Goal: Task Accomplishment & Management: Use online tool/utility

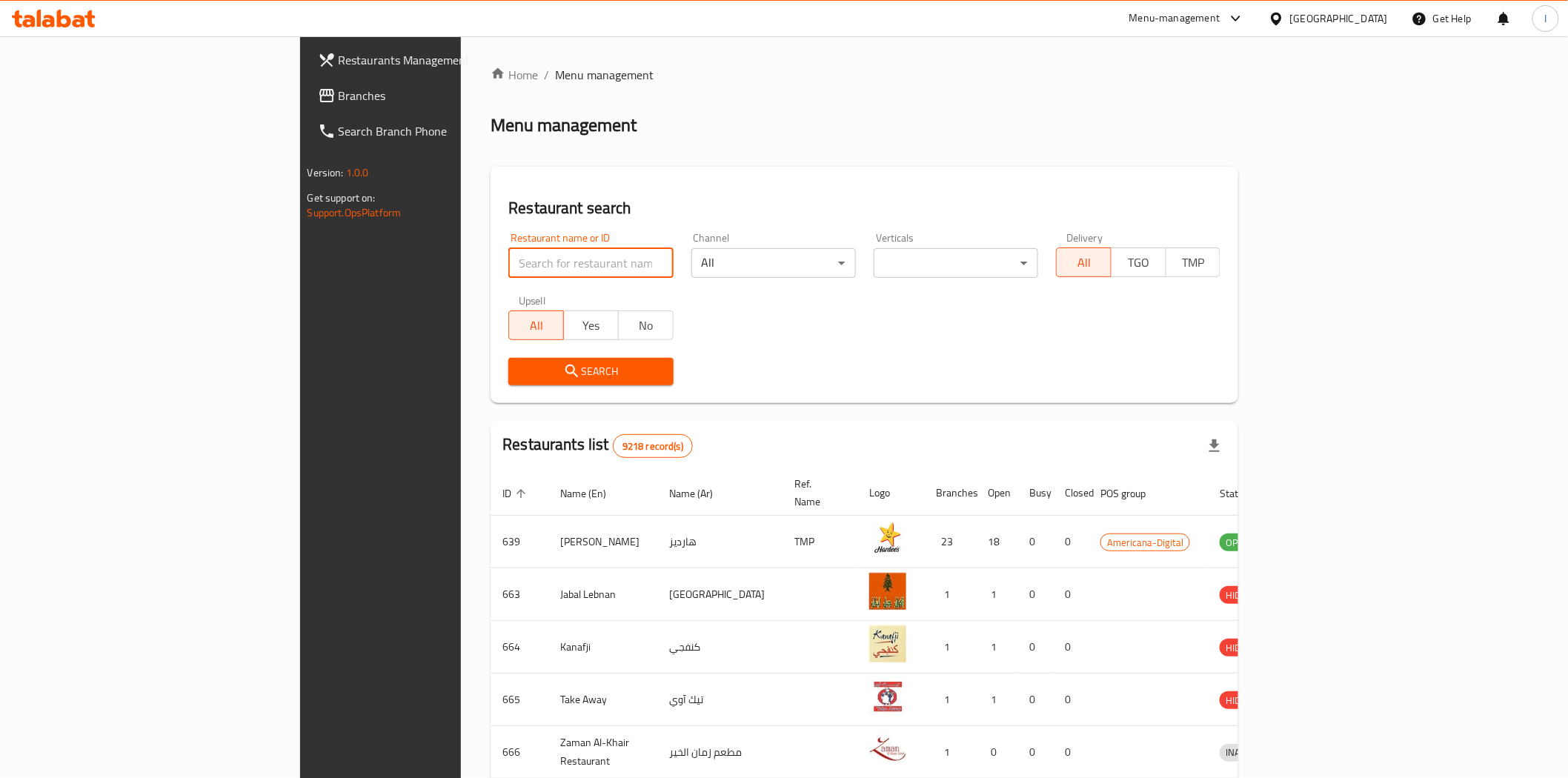
drag, startPoint x: 0, startPoint y: 0, endPoint x: 489, endPoint y: 264, distance: 555.7
click at [508, 264] on input "search" at bounding box center [590, 263] width 164 height 30
paste input "Oakberry Acai"
type input "Oakberry Acai"
click at [500, 385] on div "Search" at bounding box center [590, 371] width 182 height 45
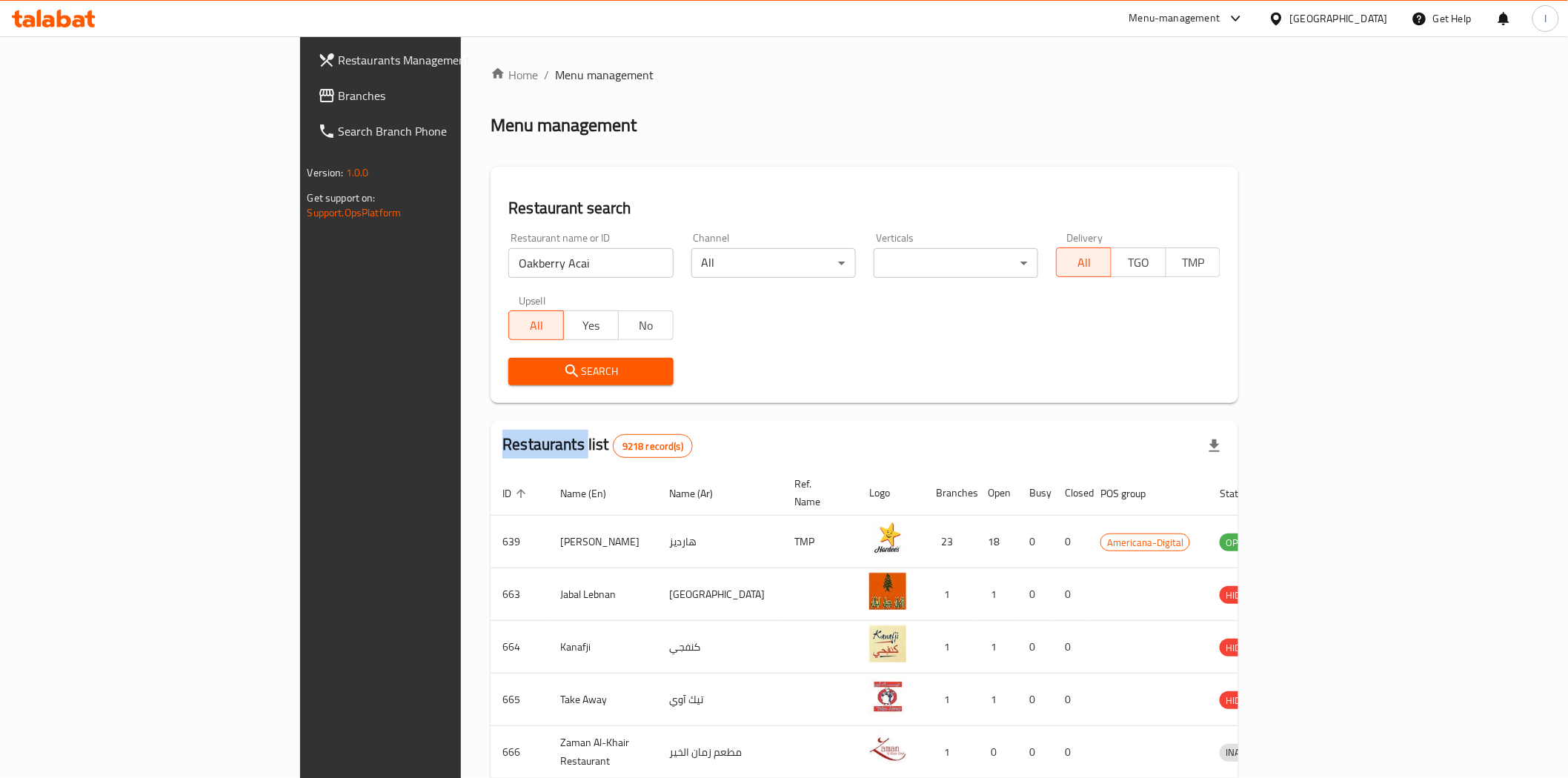
click at [508, 381] on button "Search" at bounding box center [590, 371] width 164 height 27
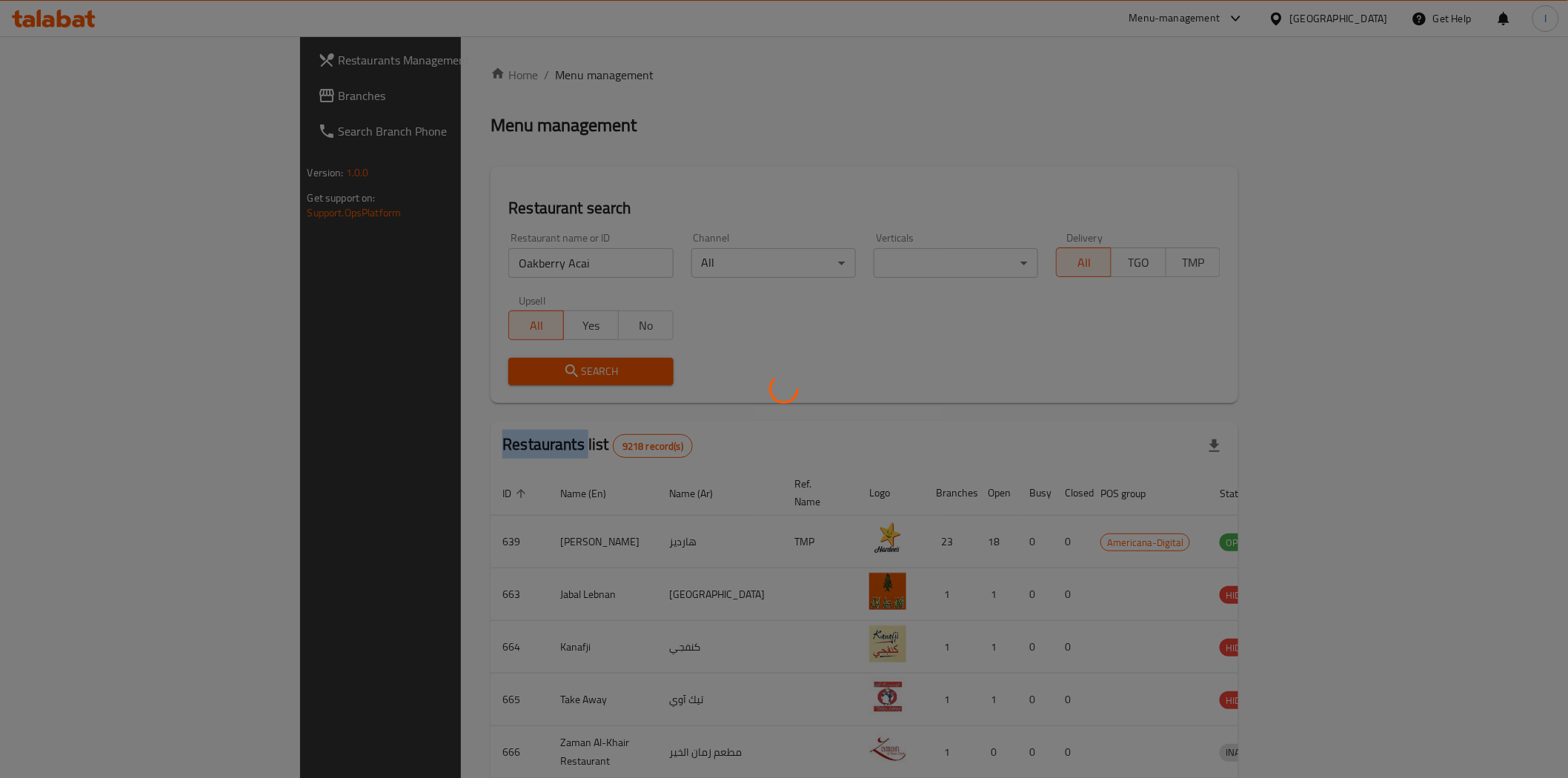
click at [500, 381] on div at bounding box center [784, 389] width 1568 height 778
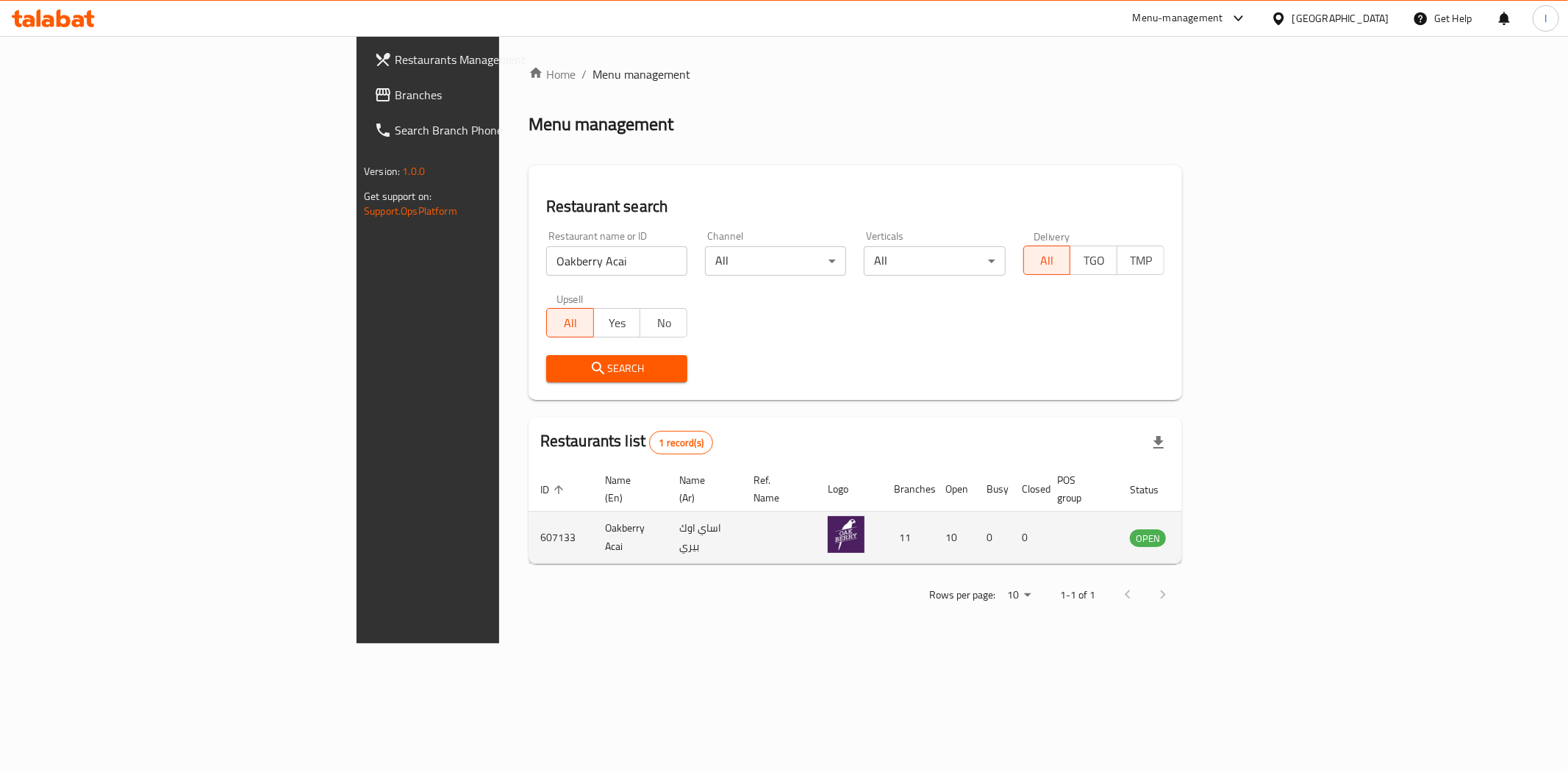
click at [1246, 520] on td "enhanced table" at bounding box center [1220, 537] width 50 height 52
click at [1224, 532] on icon "enhanced table" at bounding box center [1215, 538] width 16 height 12
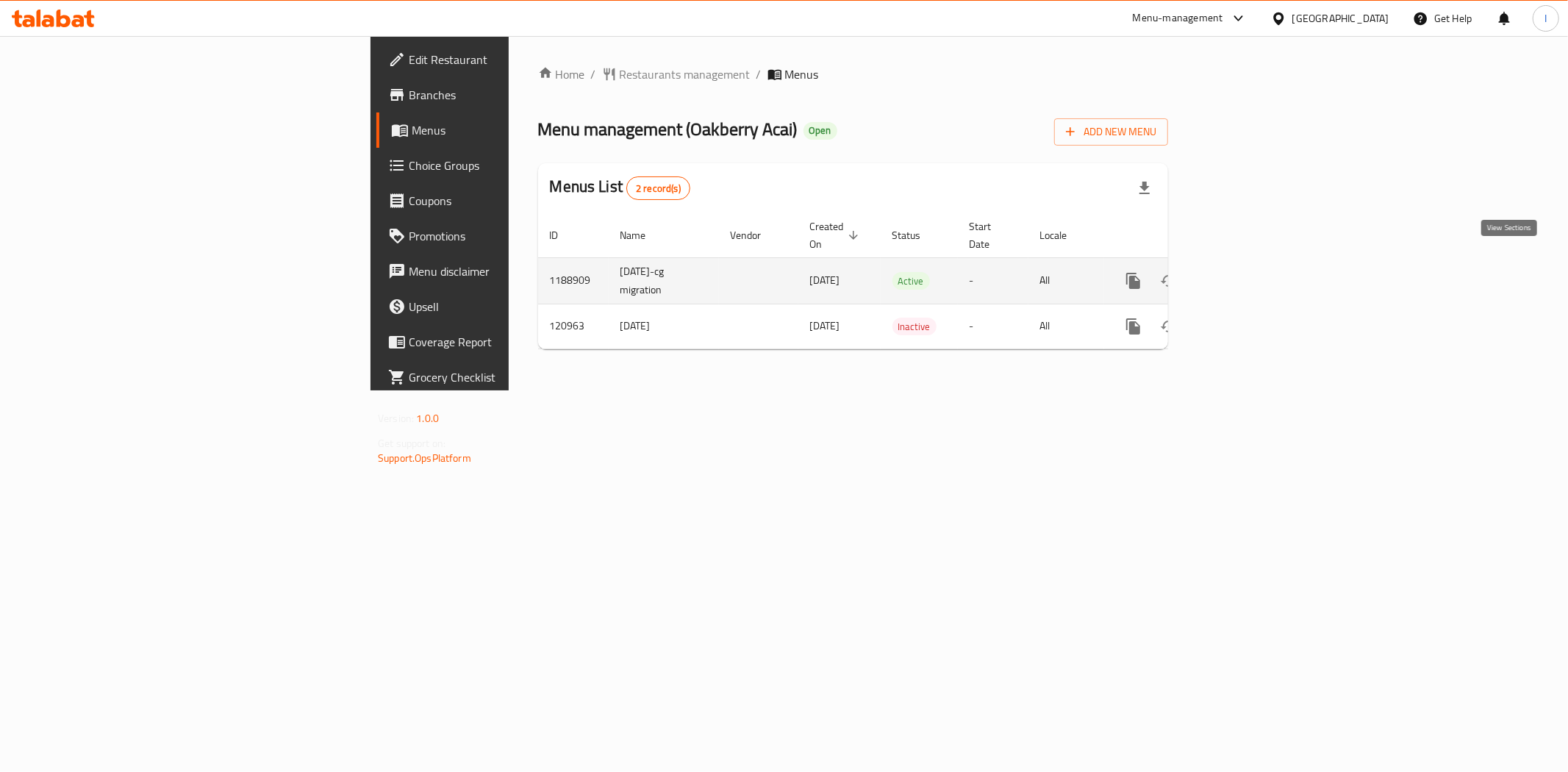
click at [1248, 272] on icon "enhanced table" at bounding box center [1239, 281] width 18 height 18
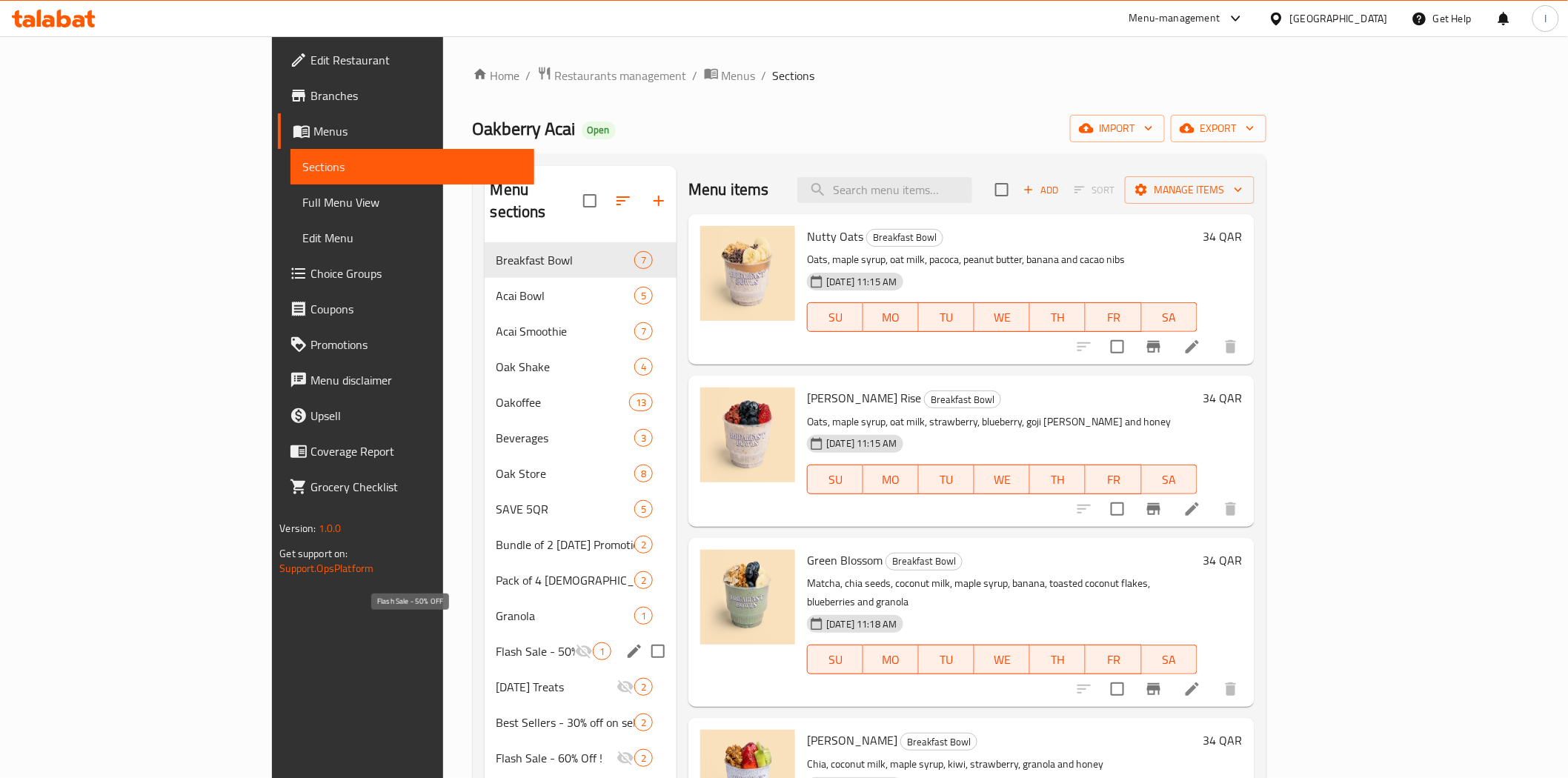
click at [497, 642] on span "Flash Sale - 50% OFF" at bounding box center [536, 651] width 79 height 18
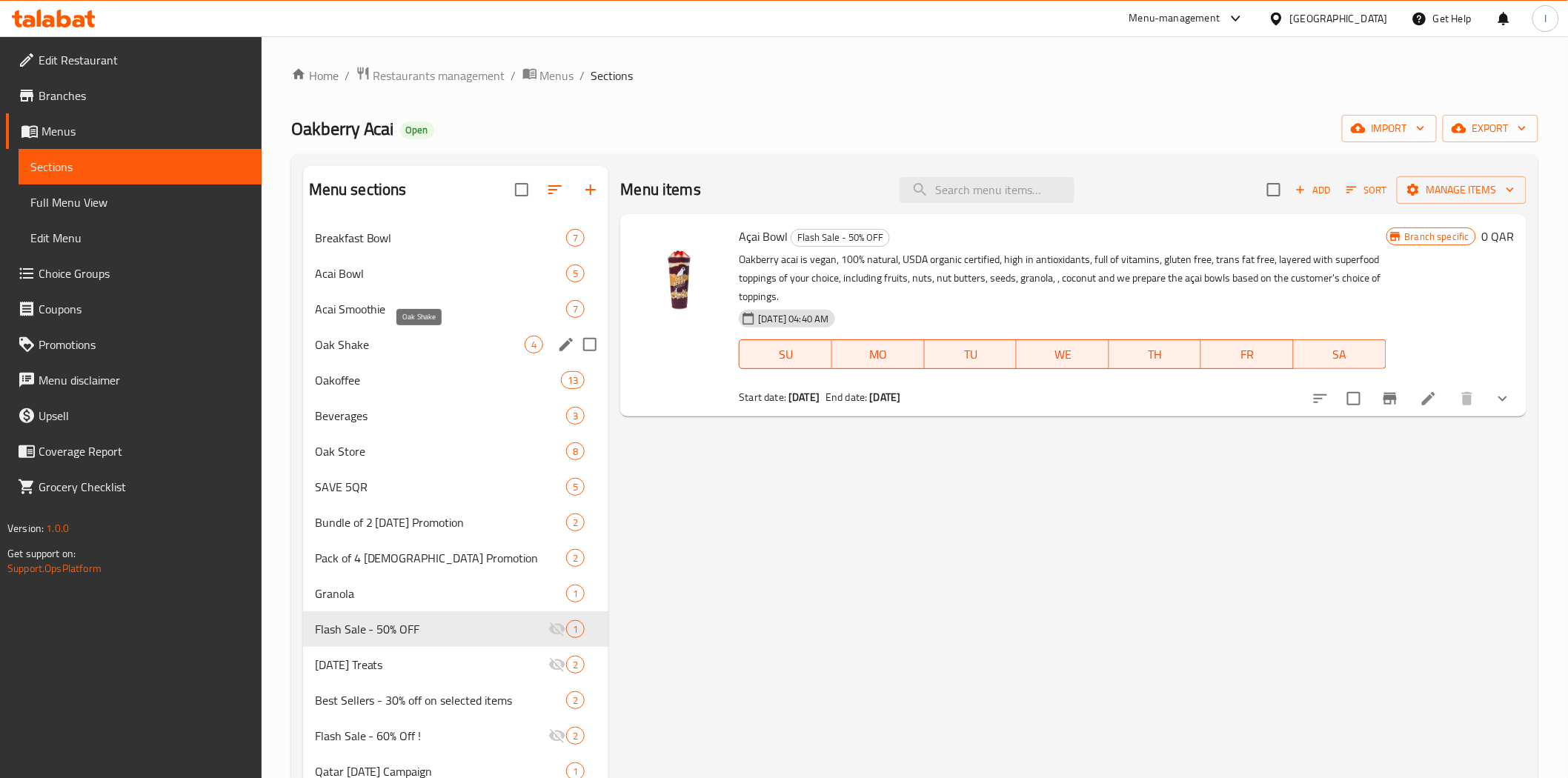
scroll to position [207, 0]
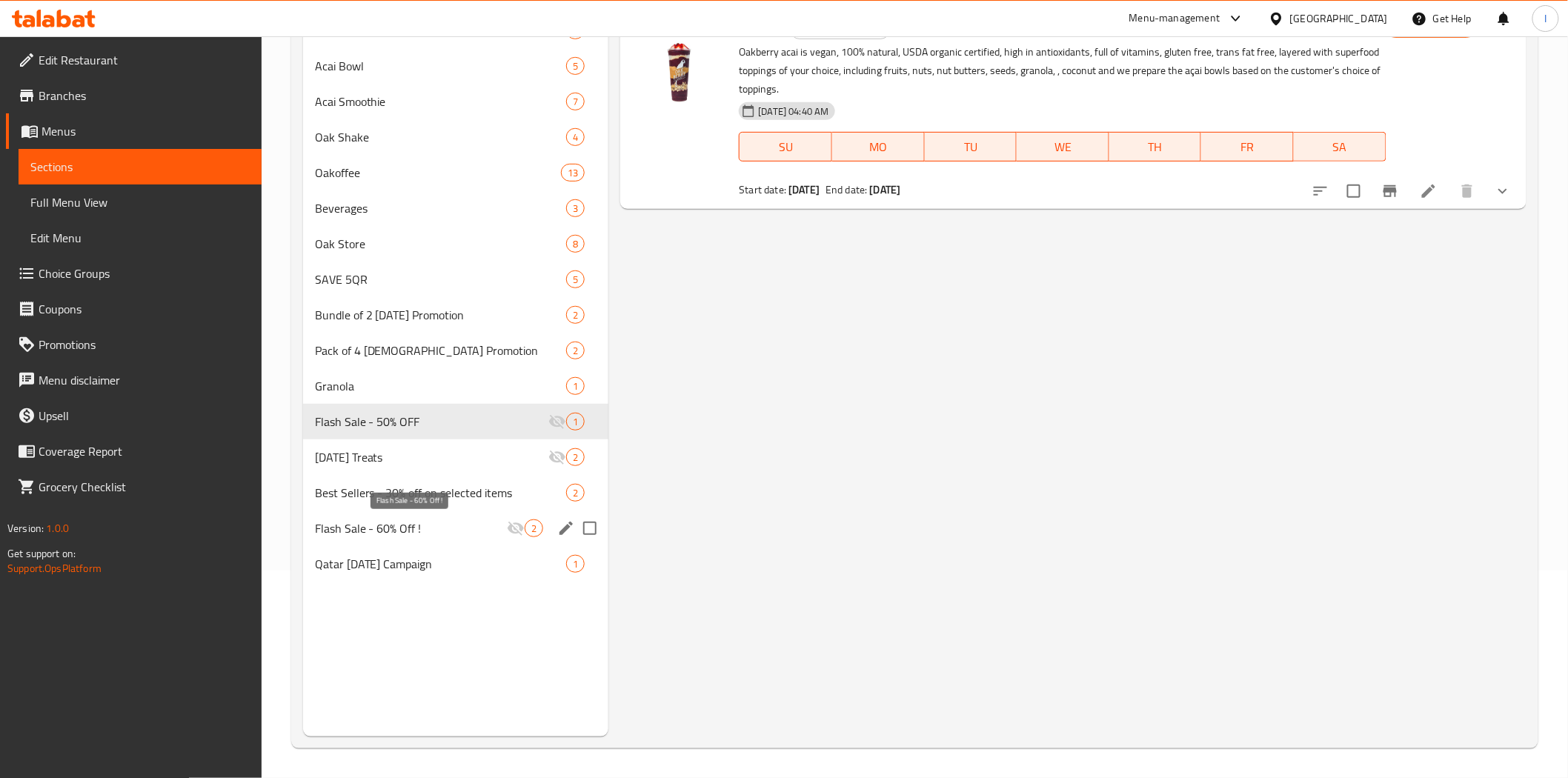
click at [445, 527] on span "Flash Sale - 60% Off !" at bounding box center [411, 528] width 192 height 18
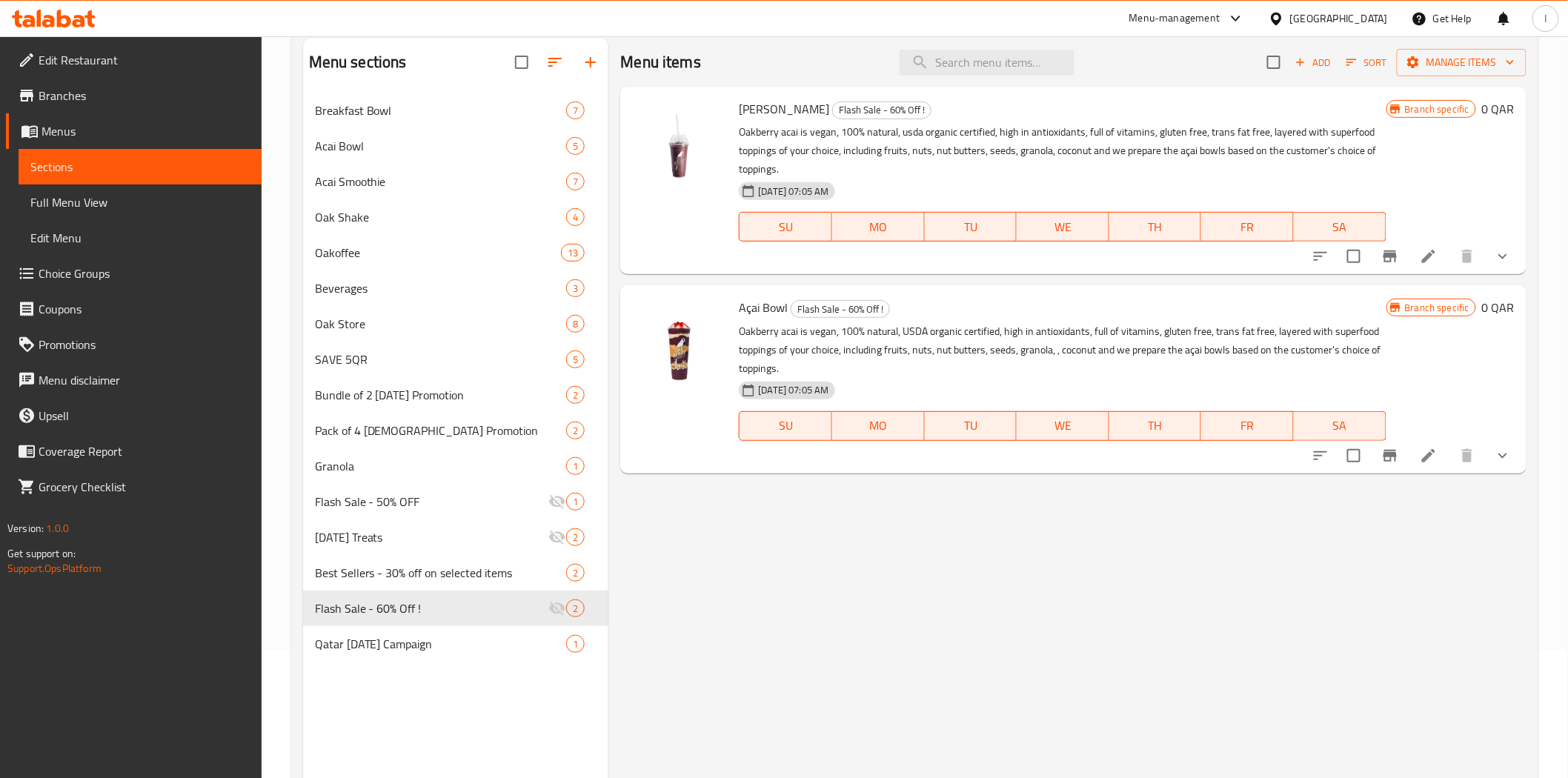
scroll to position [207, 0]
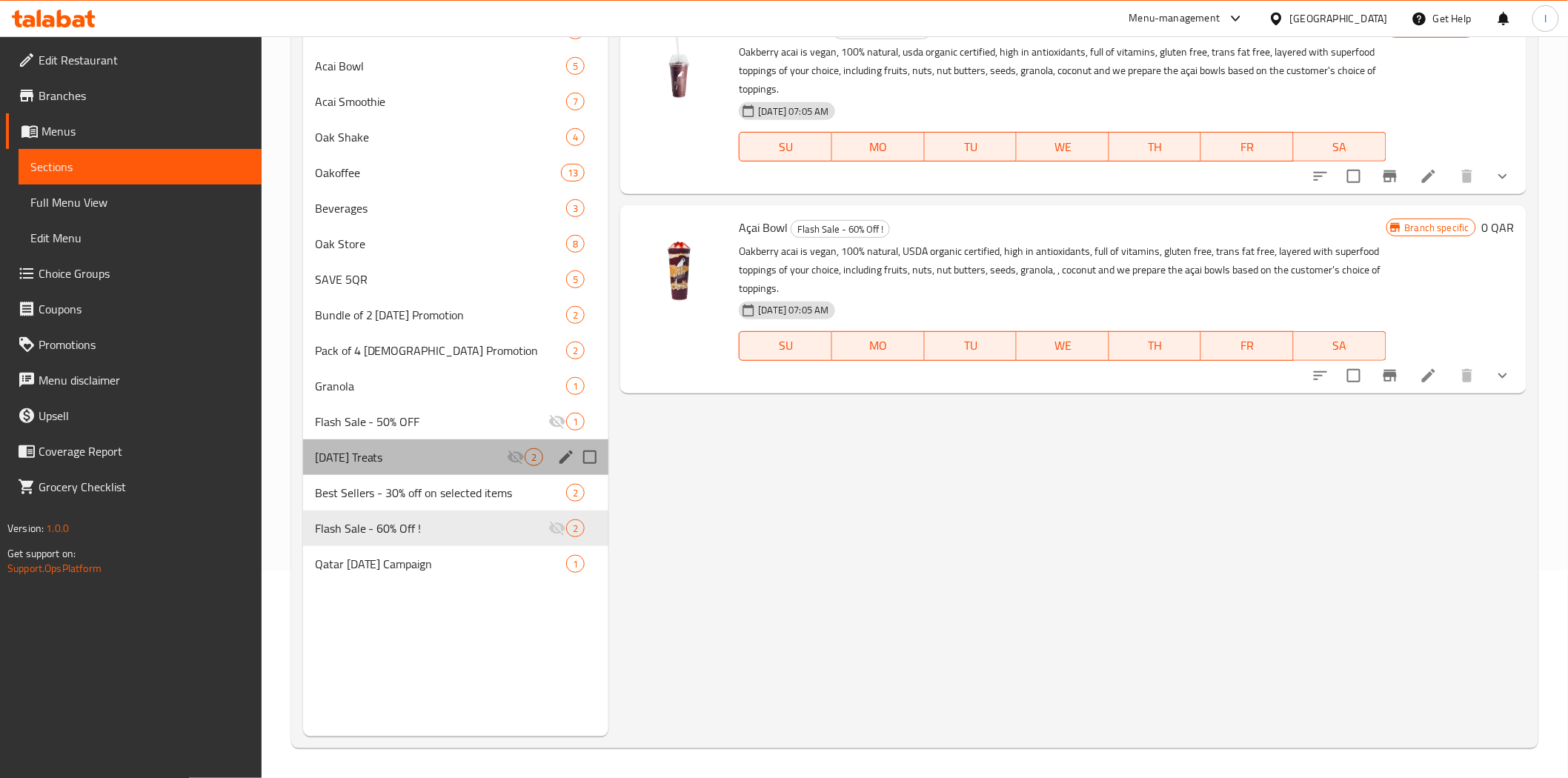
click at [439, 468] on div "[DATE] Treats 2" at bounding box center [455, 457] width 306 height 35
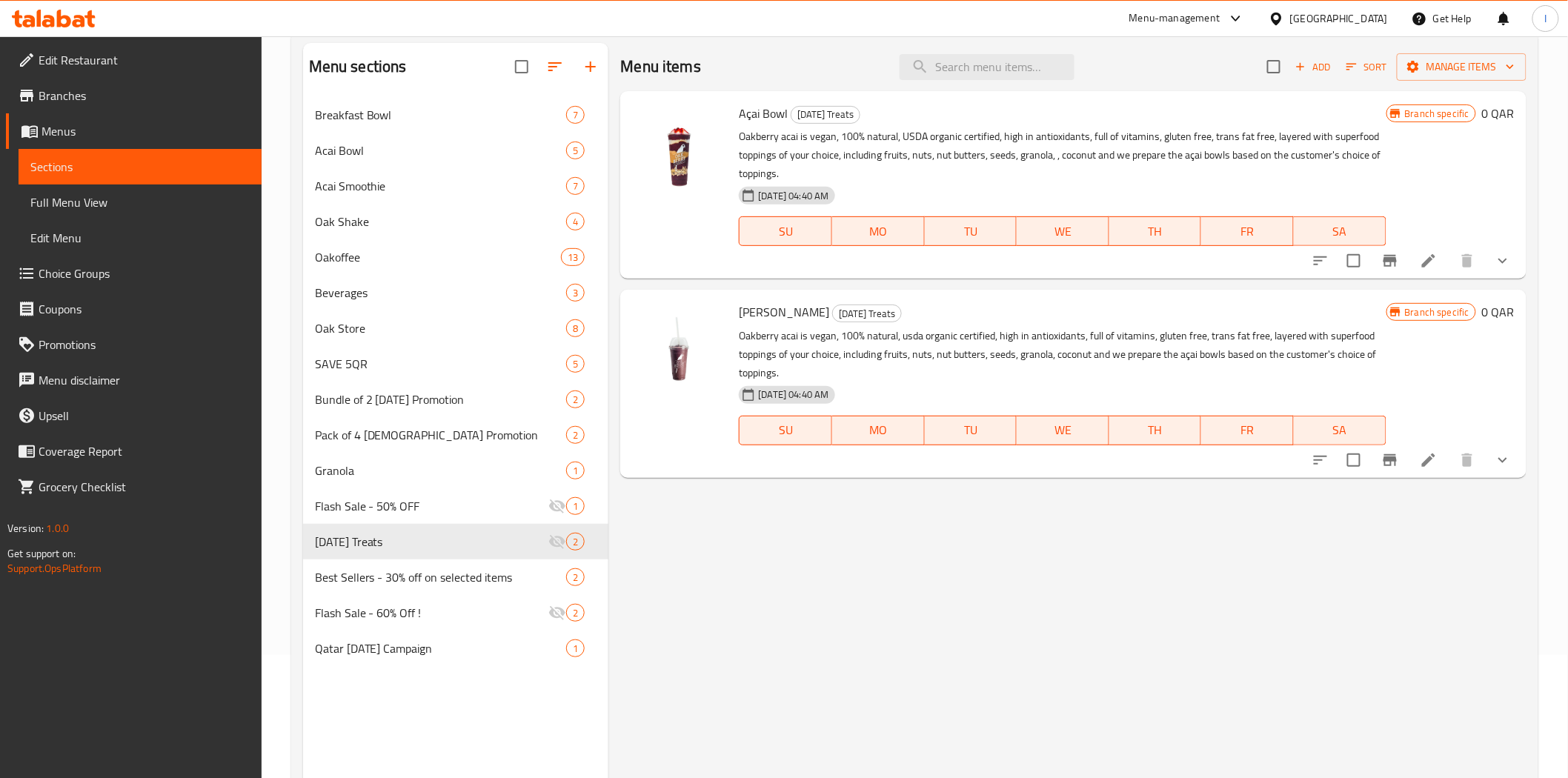
scroll to position [207, 0]
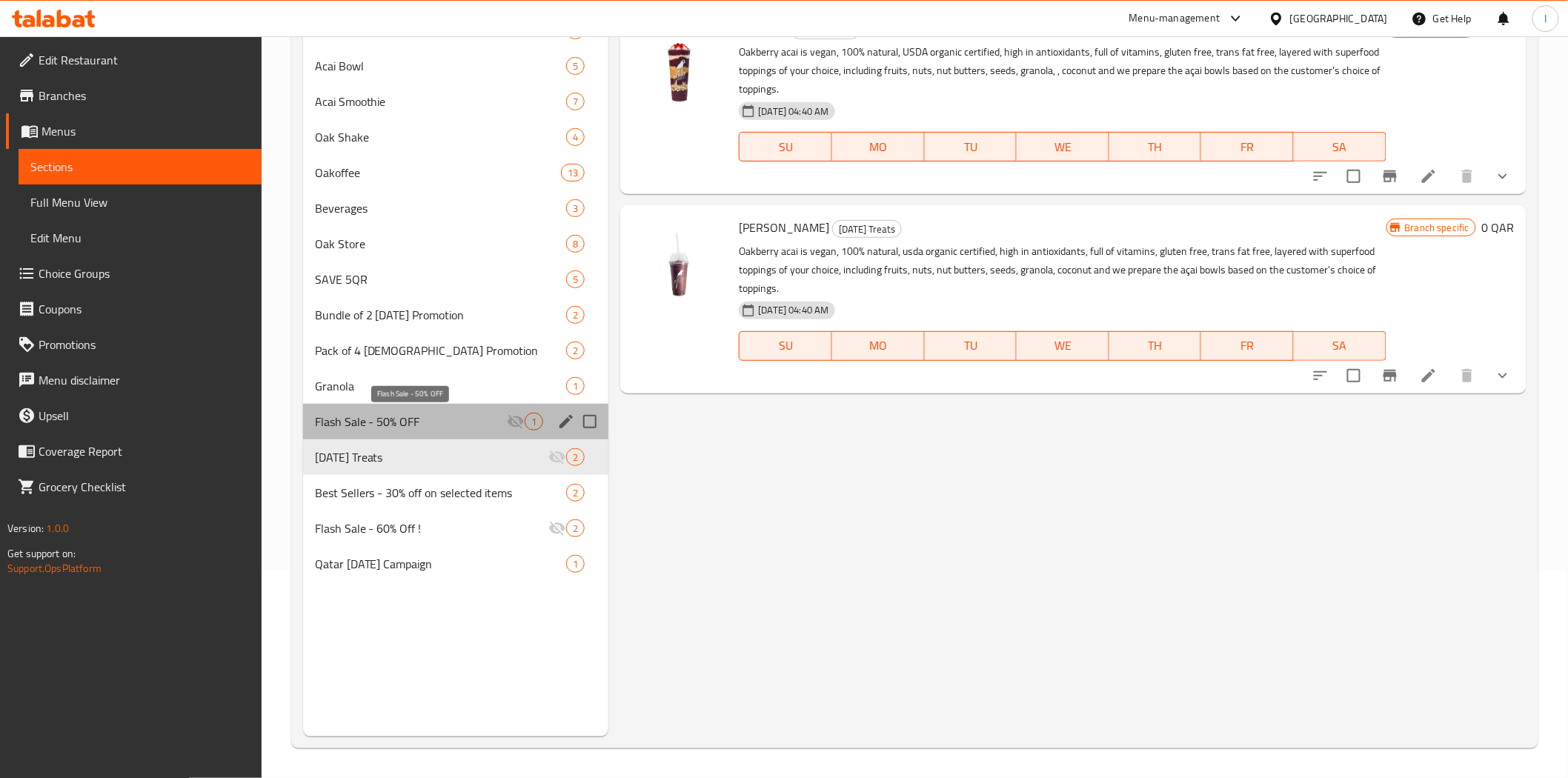
click at [415, 415] on span "Flash Sale - 50% OFF" at bounding box center [411, 421] width 192 height 18
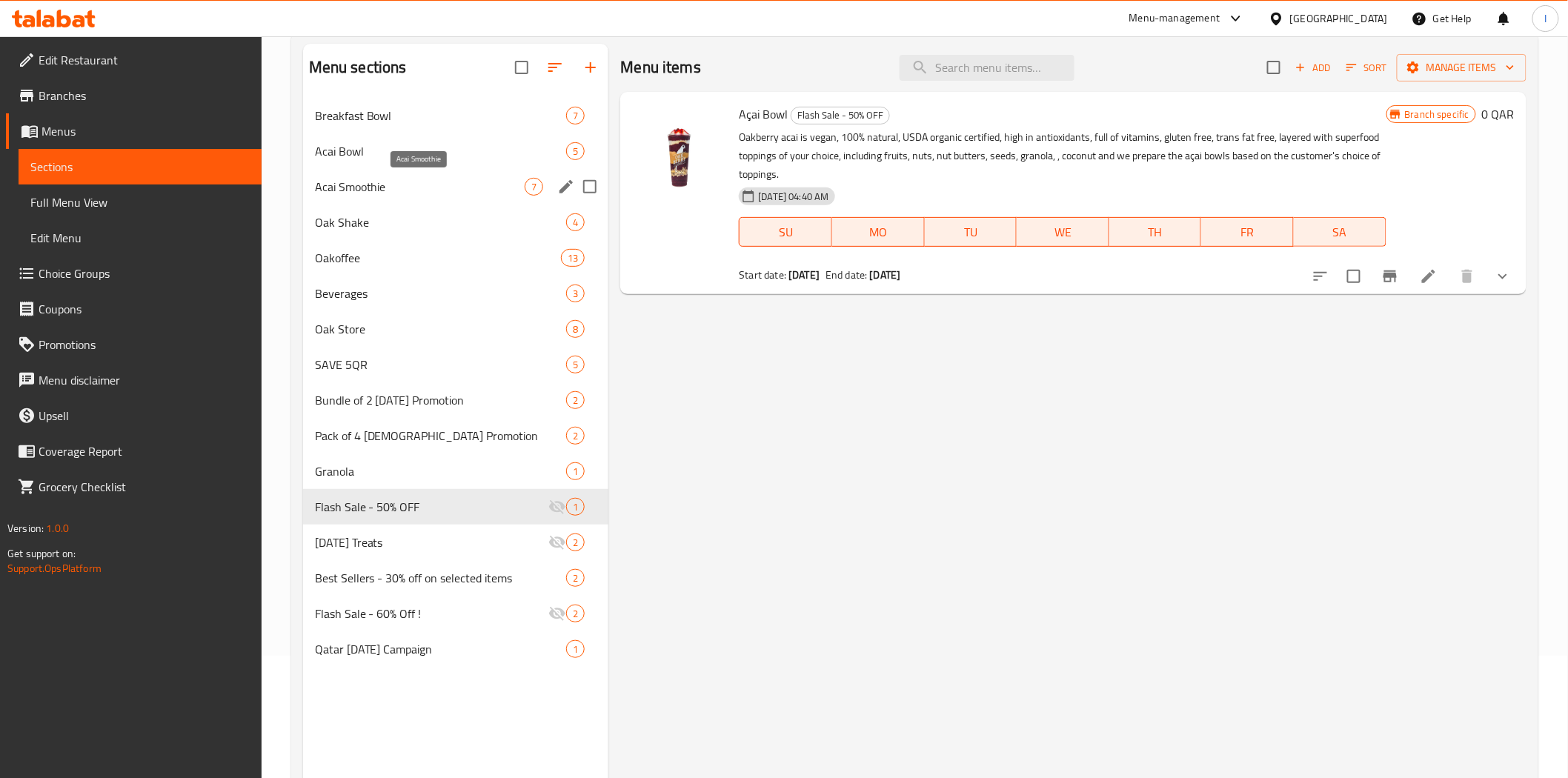
scroll to position [207, 0]
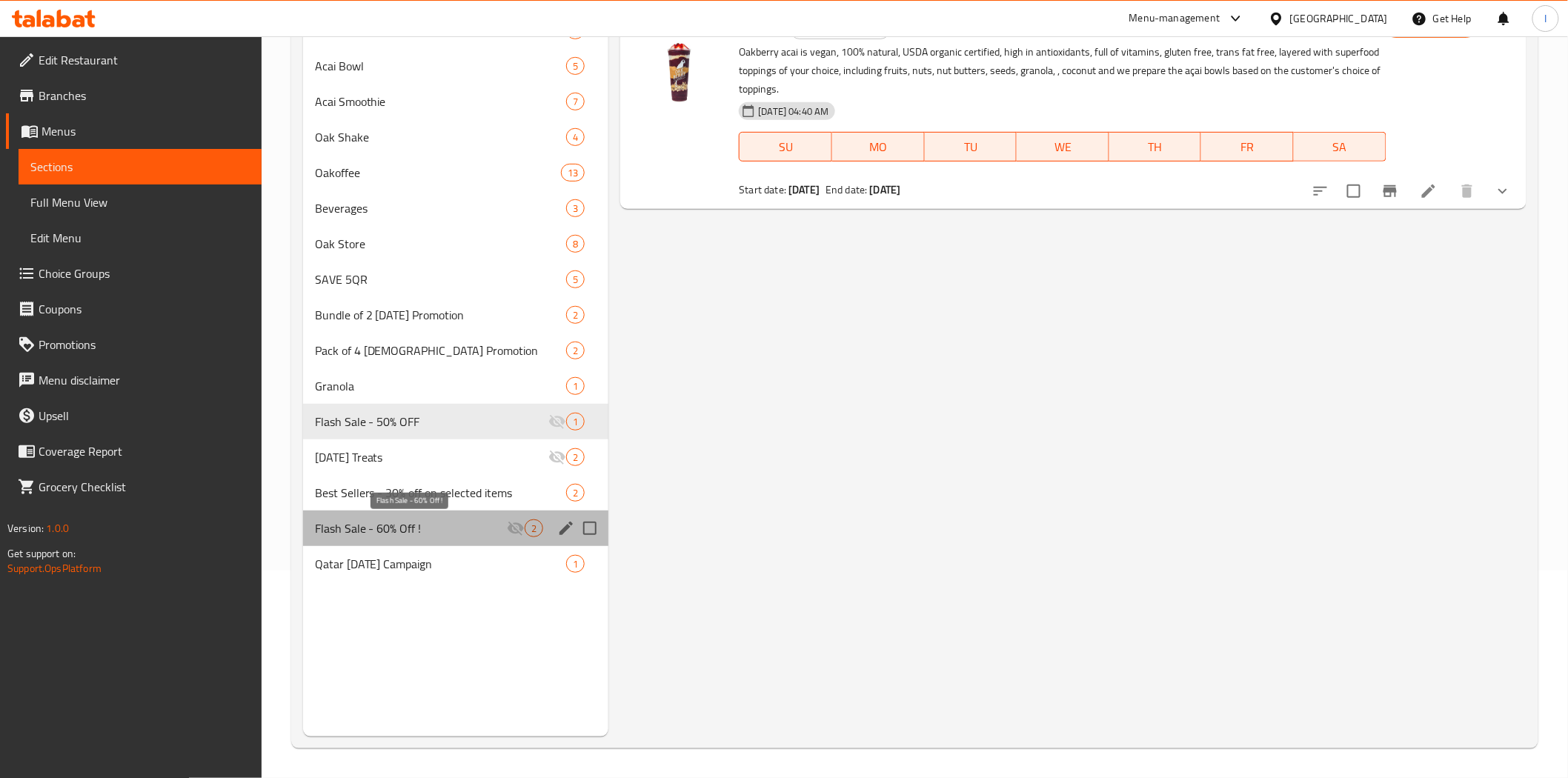
click at [444, 519] on span "Flash Sale - 60% Off !" at bounding box center [411, 528] width 192 height 18
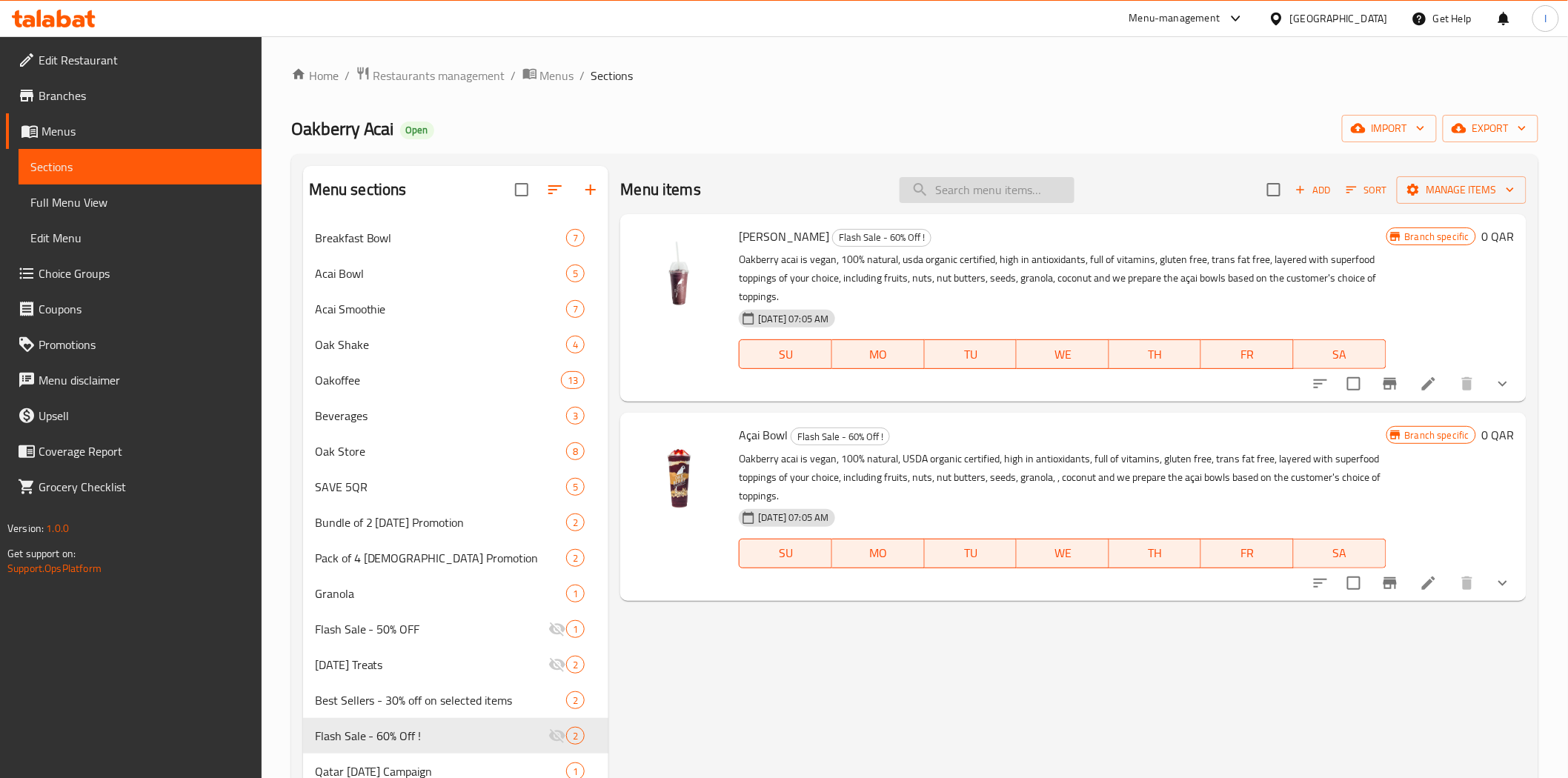
click at [967, 194] on input "search" at bounding box center [987, 189] width 175 height 26
paste input "Summer Bowl NEW12 oz"
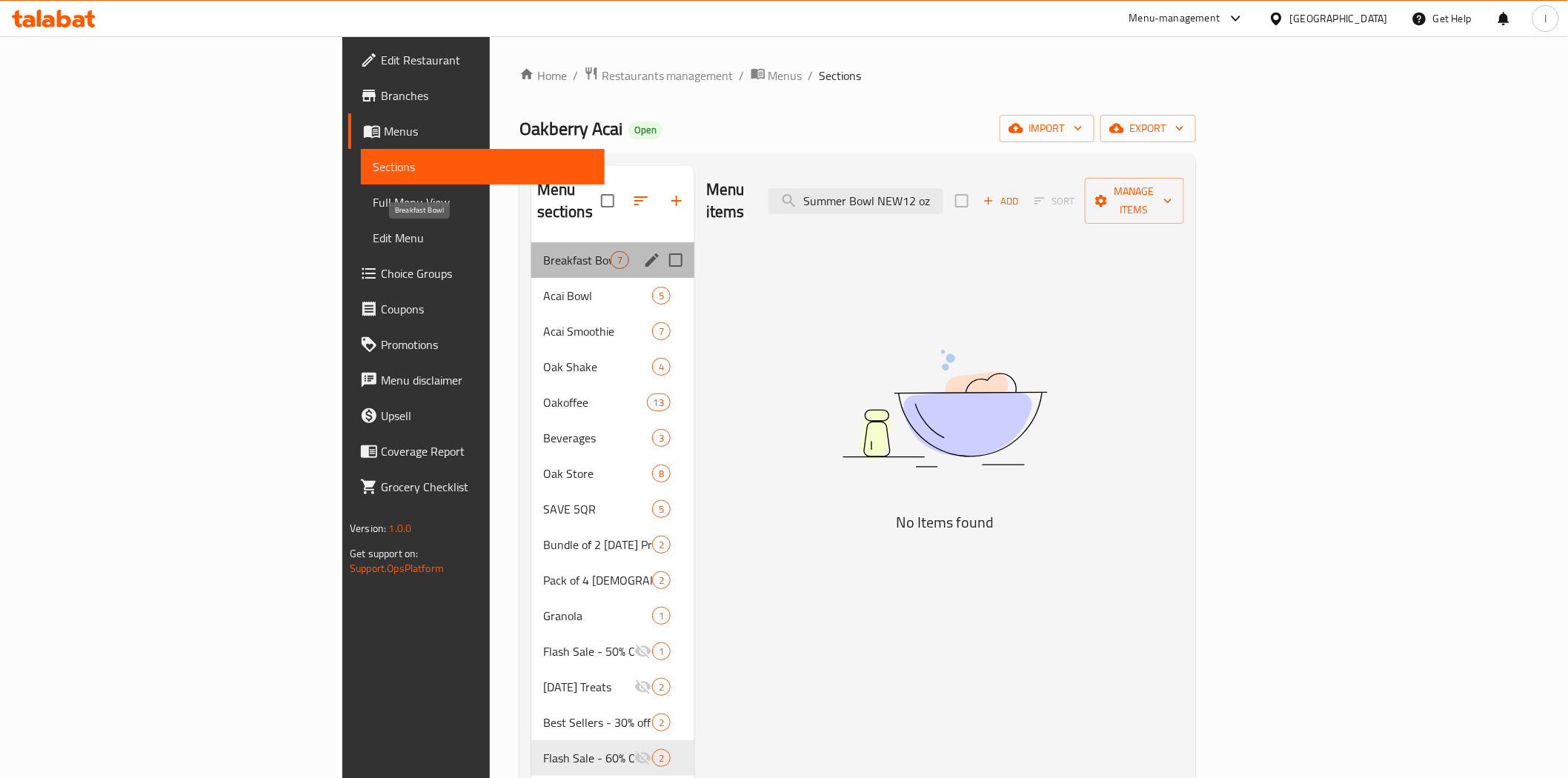
click at [543, 251] on span "Breakfast Bowl" at bounding box center [576, 260] width 67 height 18
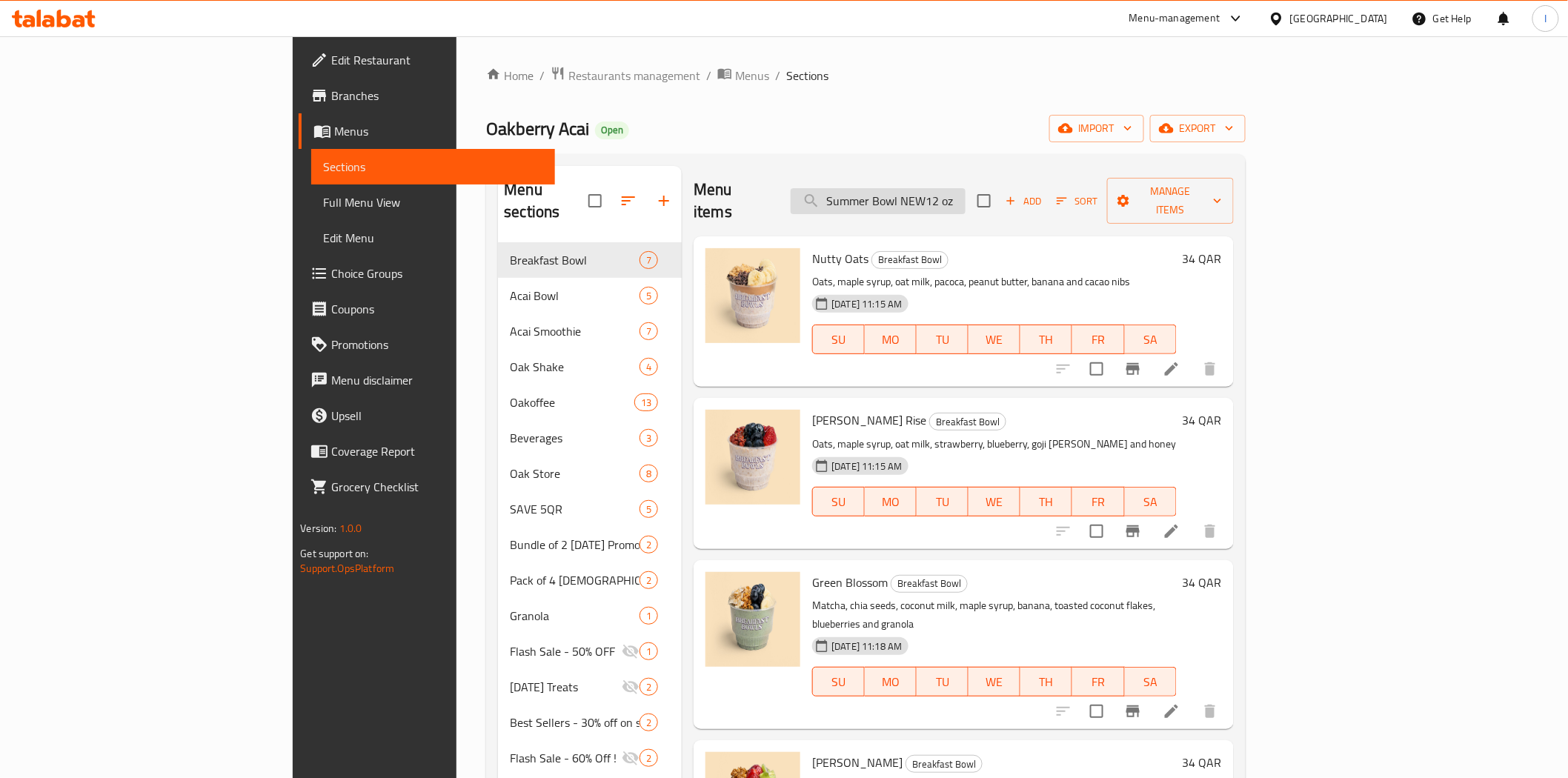
click at [965, 188] on input "Summer Bowl NEW12 oz" at bounding box center [878, 201] width 175 height 26
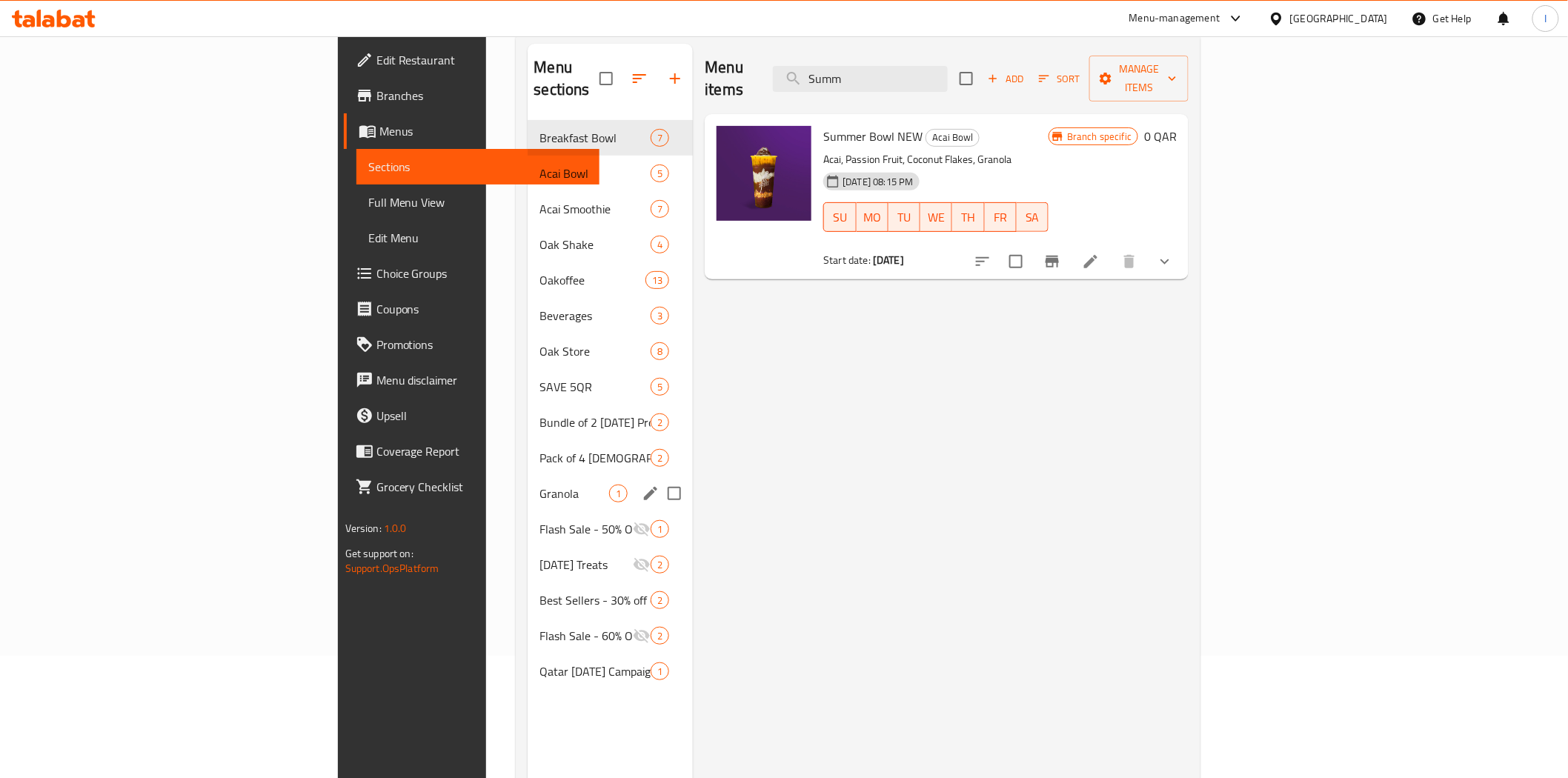
scroll to position [207, 0]
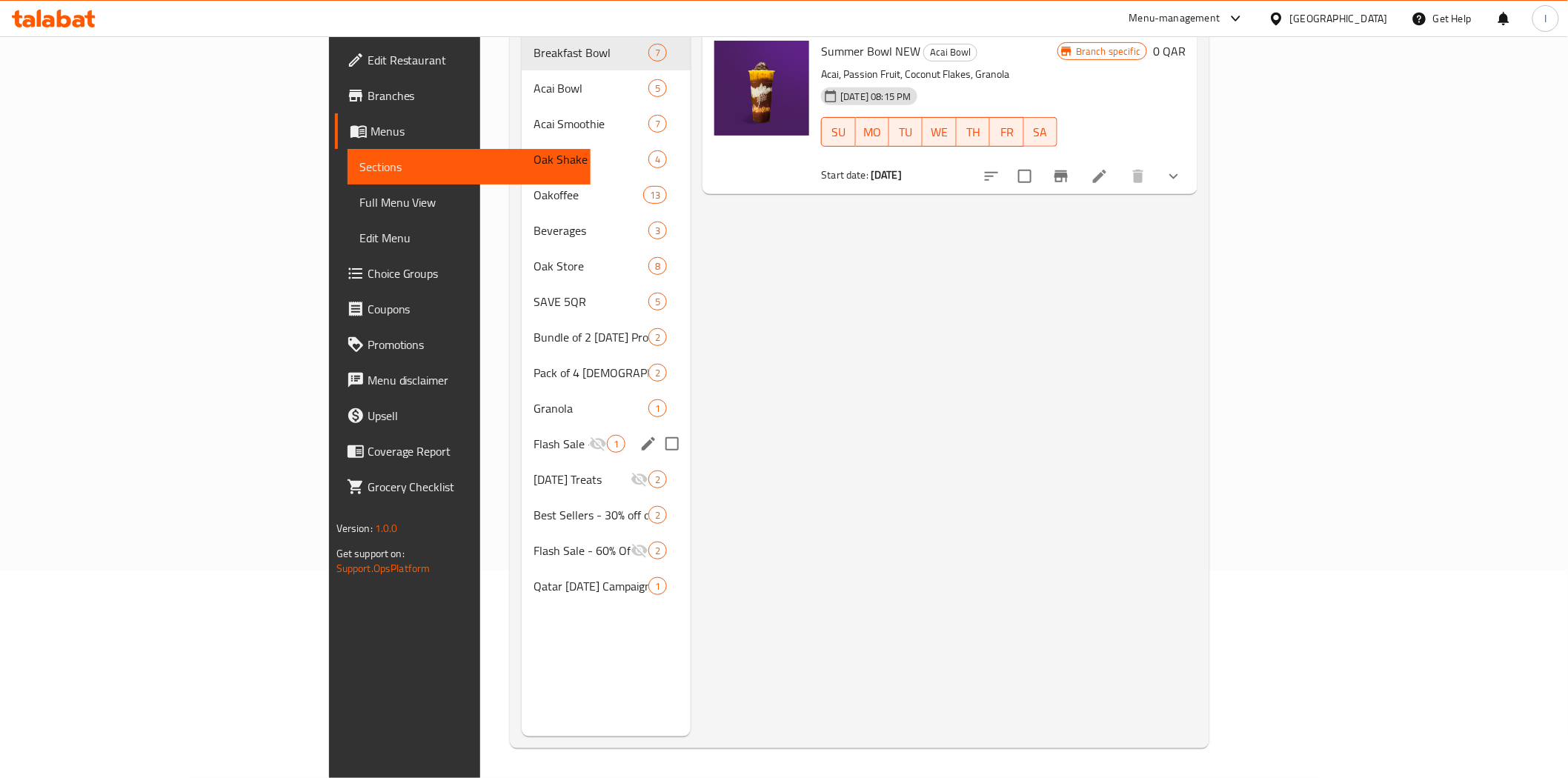
type input "Summ"
click at [522, 426] on div "Flash Sale - 50% OFF 1" at bounding box center [606, 443] width 169 height 35
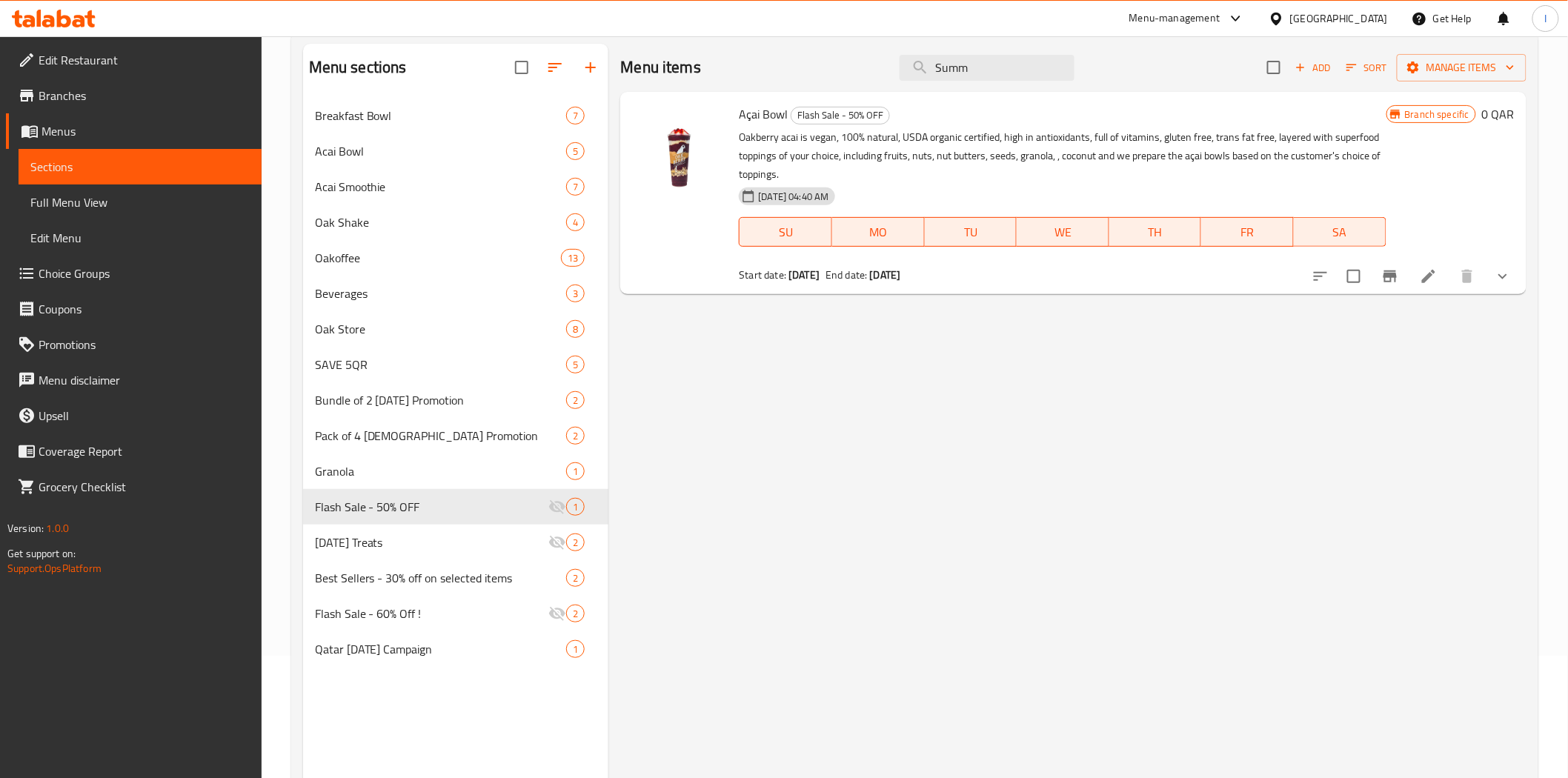
scroll to position [207, 0]
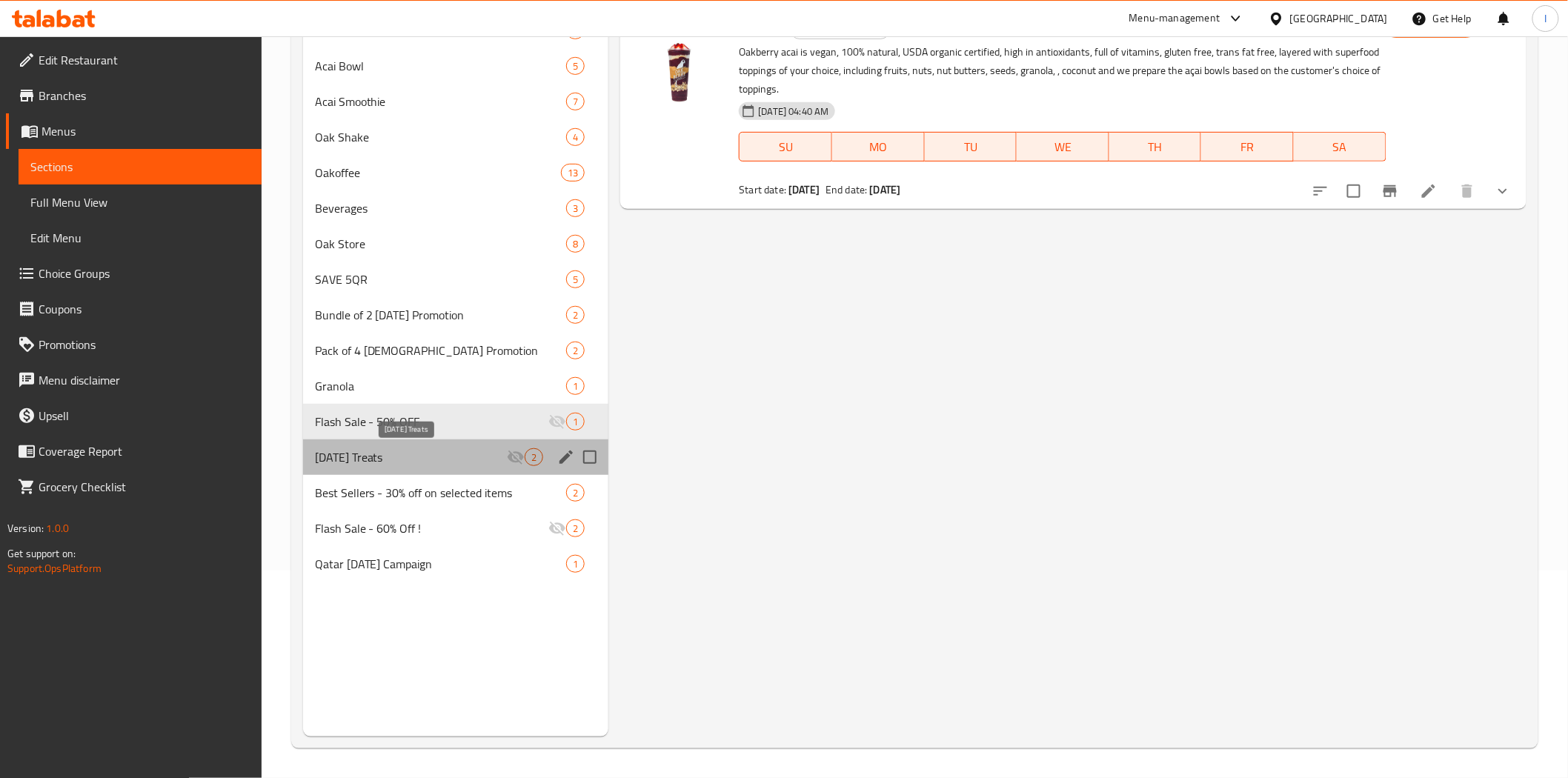
click at [462, 450] on span "[DATE] Treats" at bounding box center [411, 457] width 192 height 18
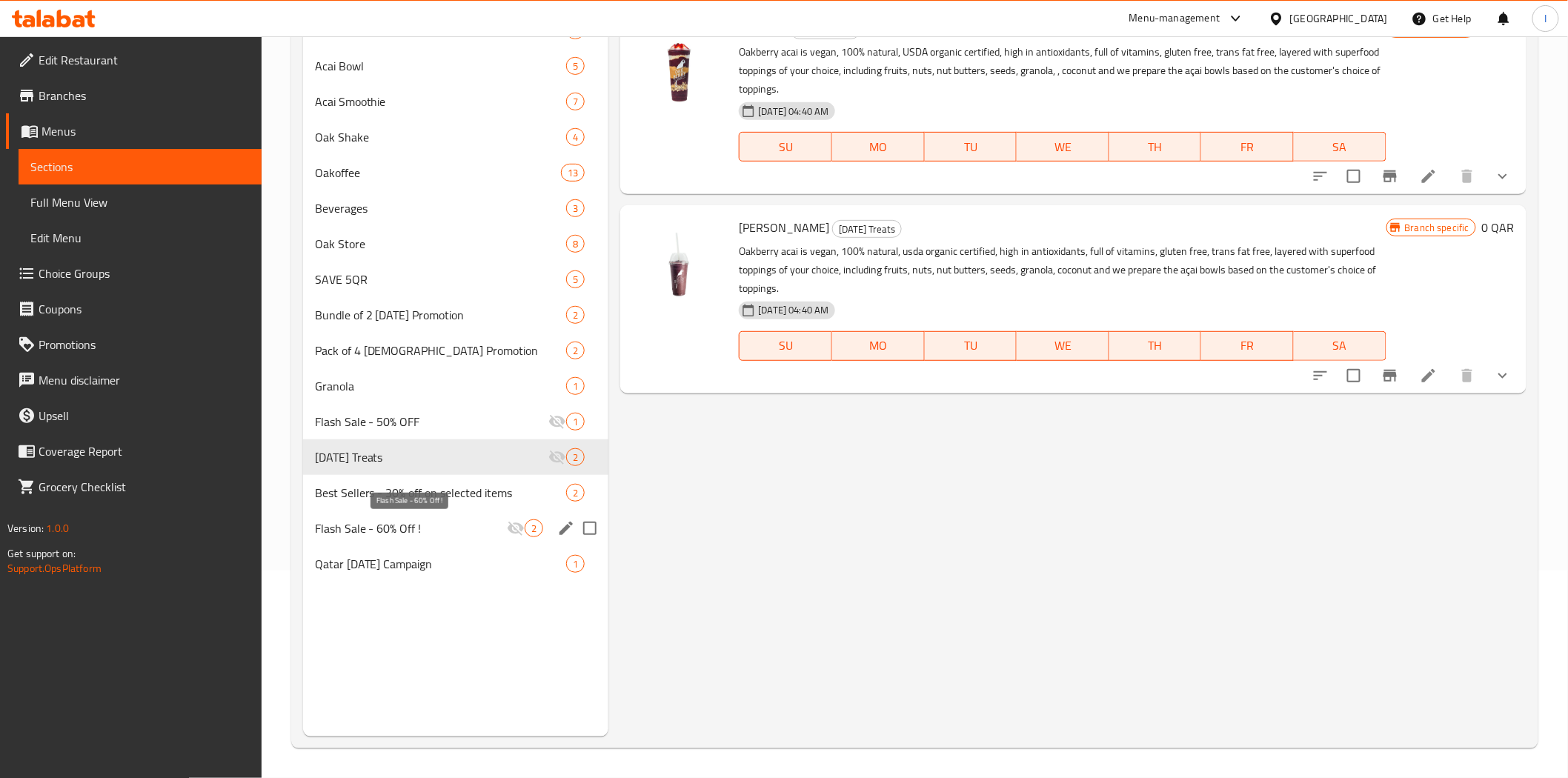
click at [454, 531] on span "Flash Sale - 60% Off !" at bounding box center [411, 528] width 192 height 18
